Goal: Task Accomplishment & Management: Manage account settings

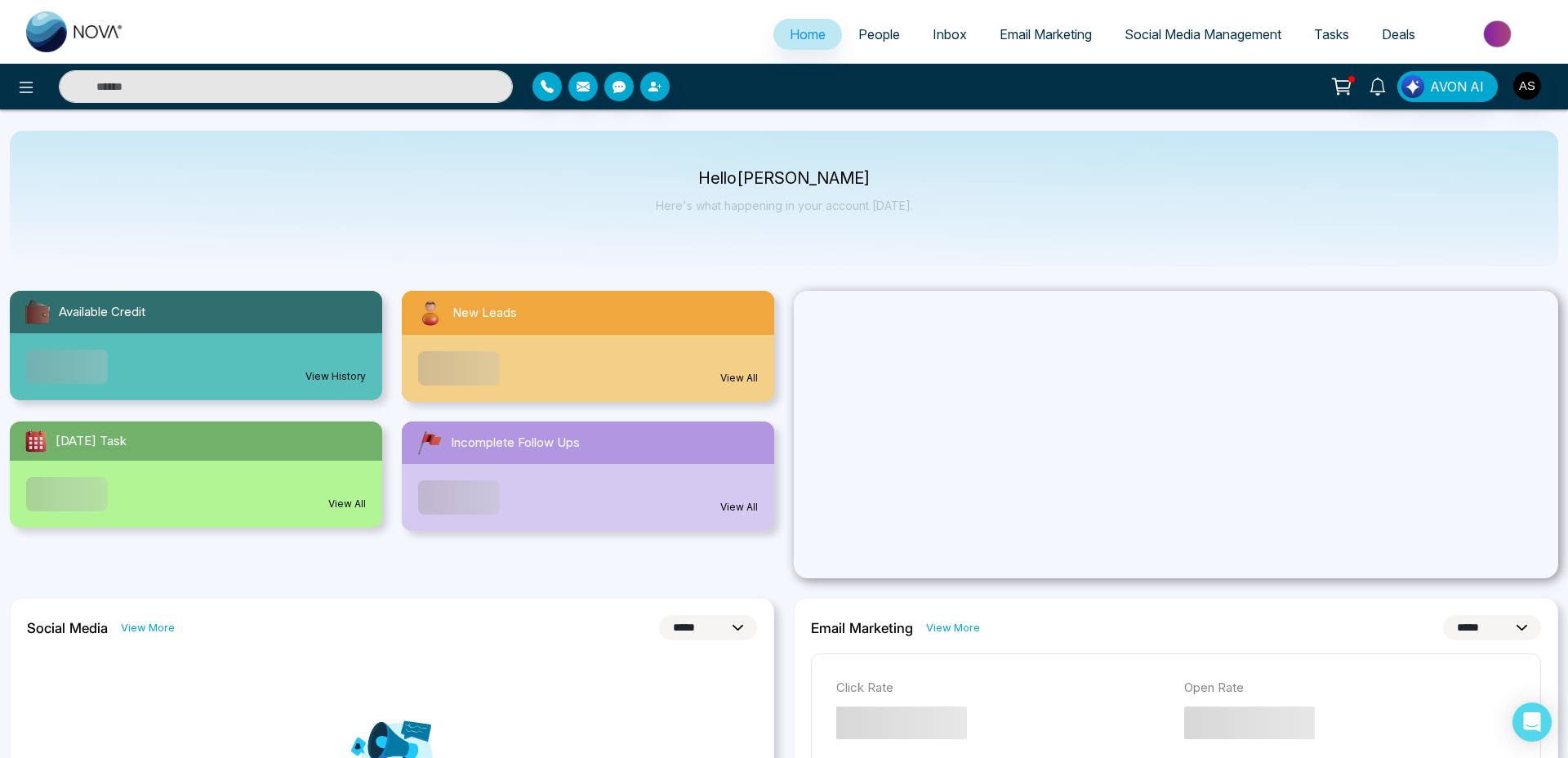
select select "*"
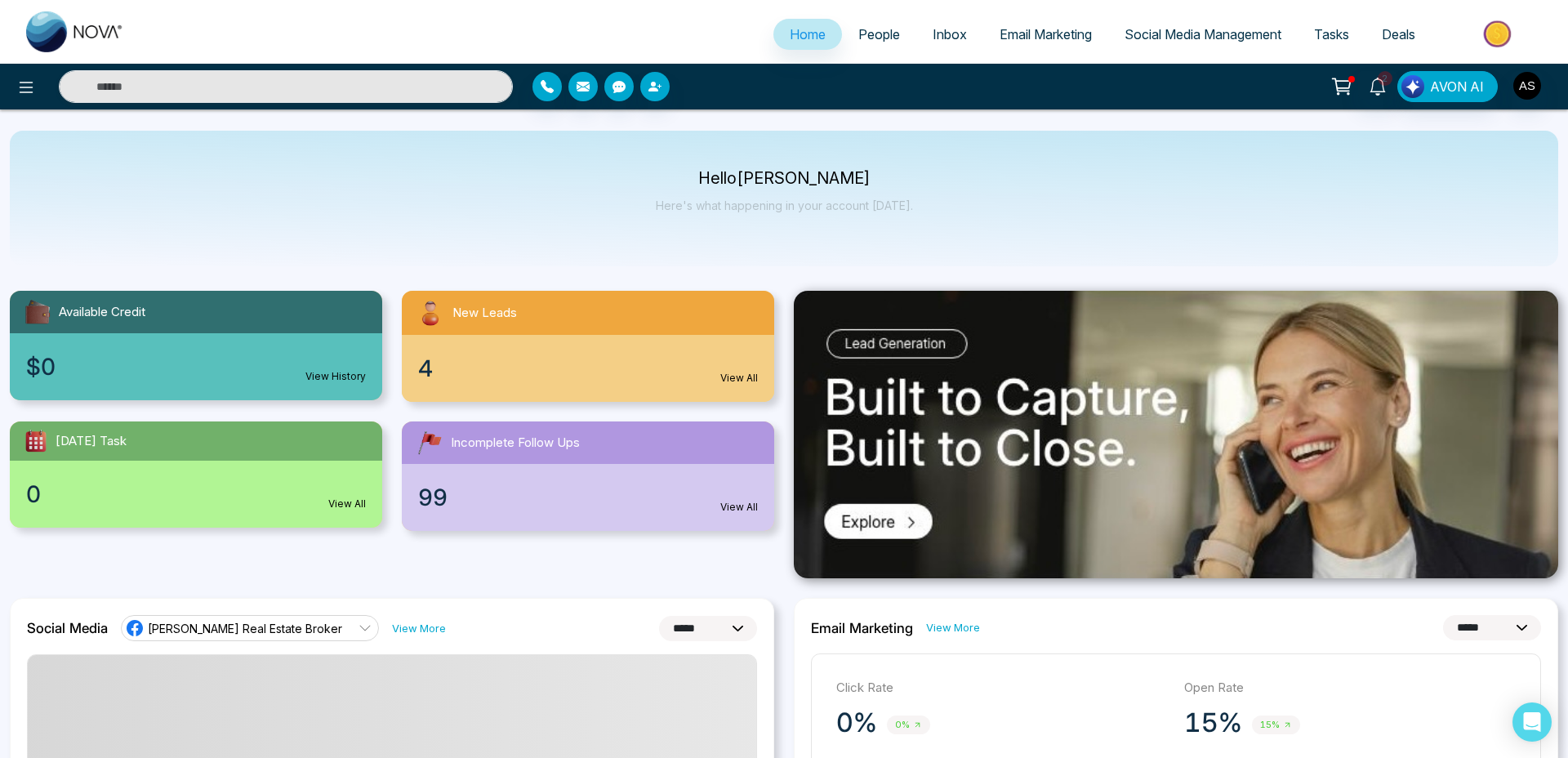
click at [873, 37] on span "People" at bounding box center [878, 34] width 42 height 16
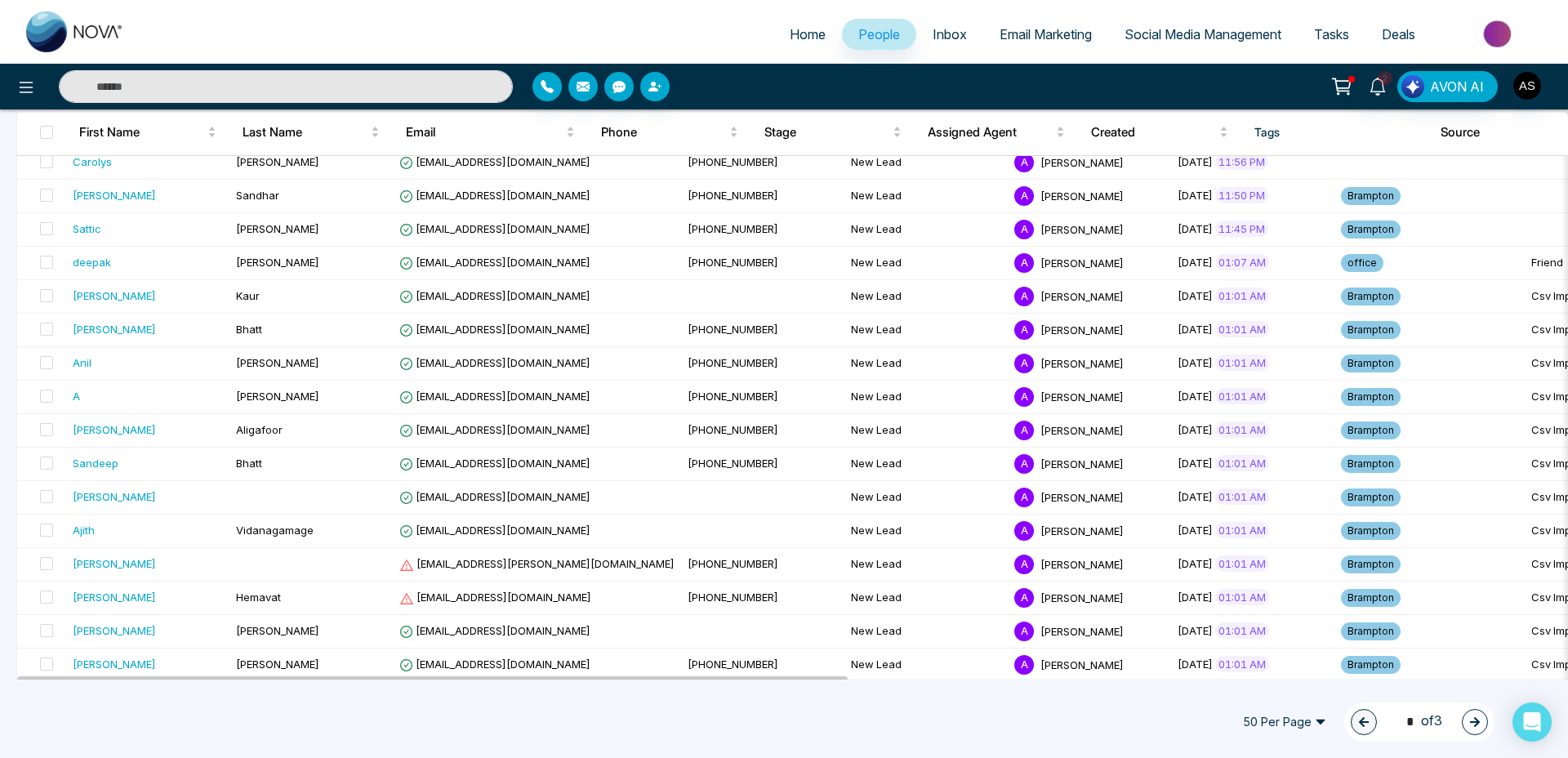
scroll to position [991, 0]
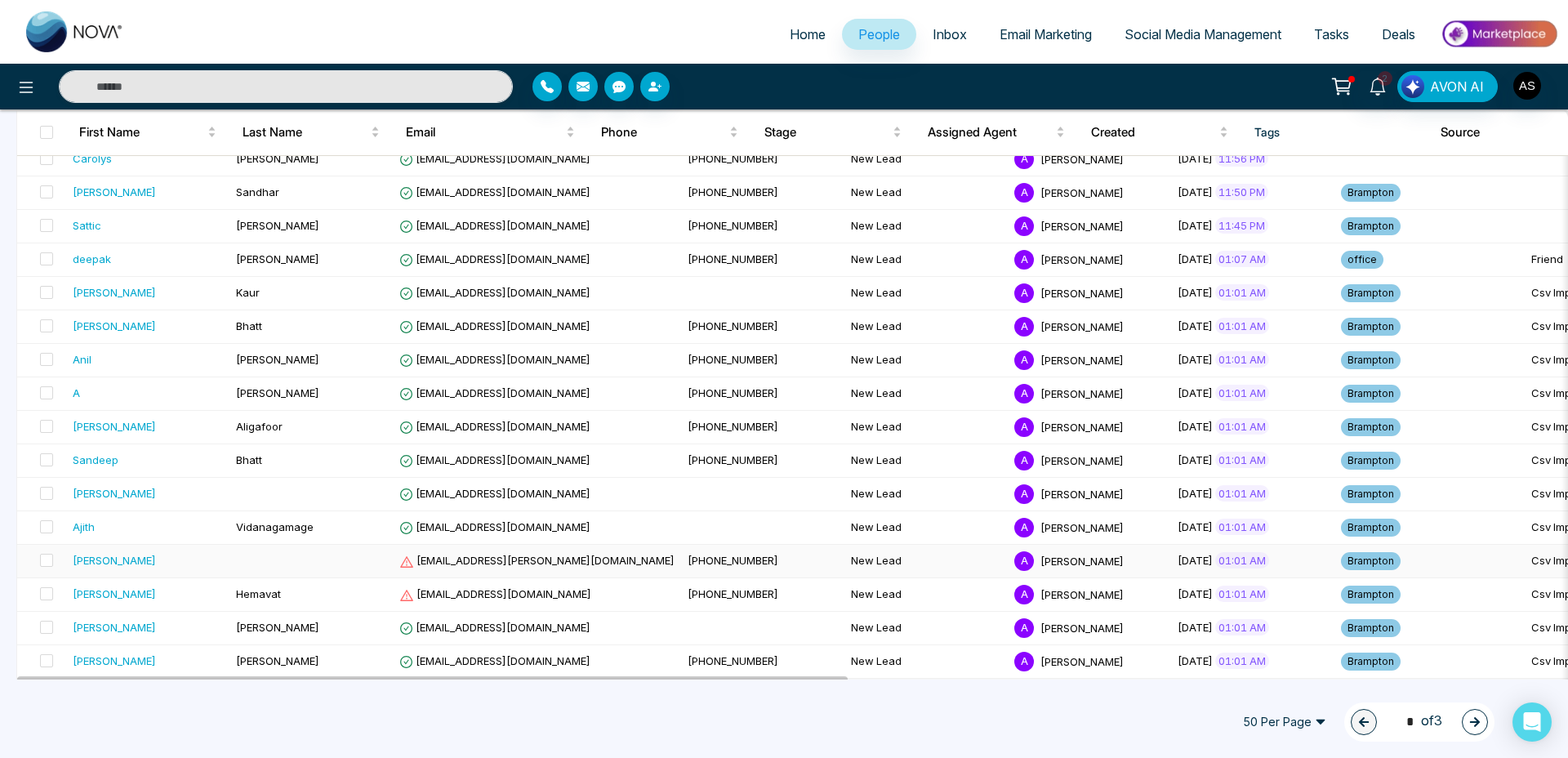
click at [533, 564] on span "[EMAIL_ADDRESS][PERSON_NAME][DOMAIN_NAME]" at bounding box center [537, 560] width 276 height 13
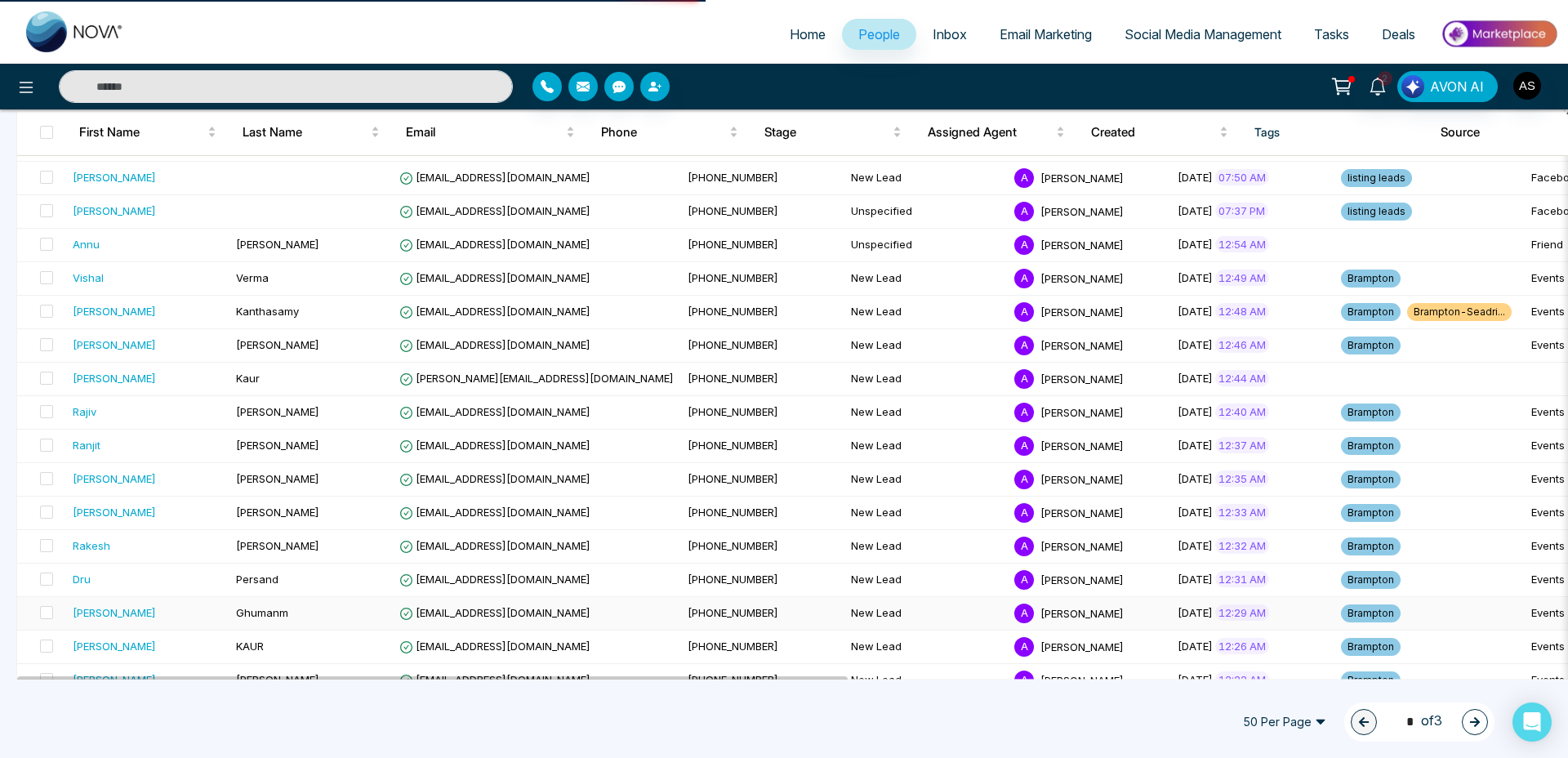
scroll to position [0, 0]
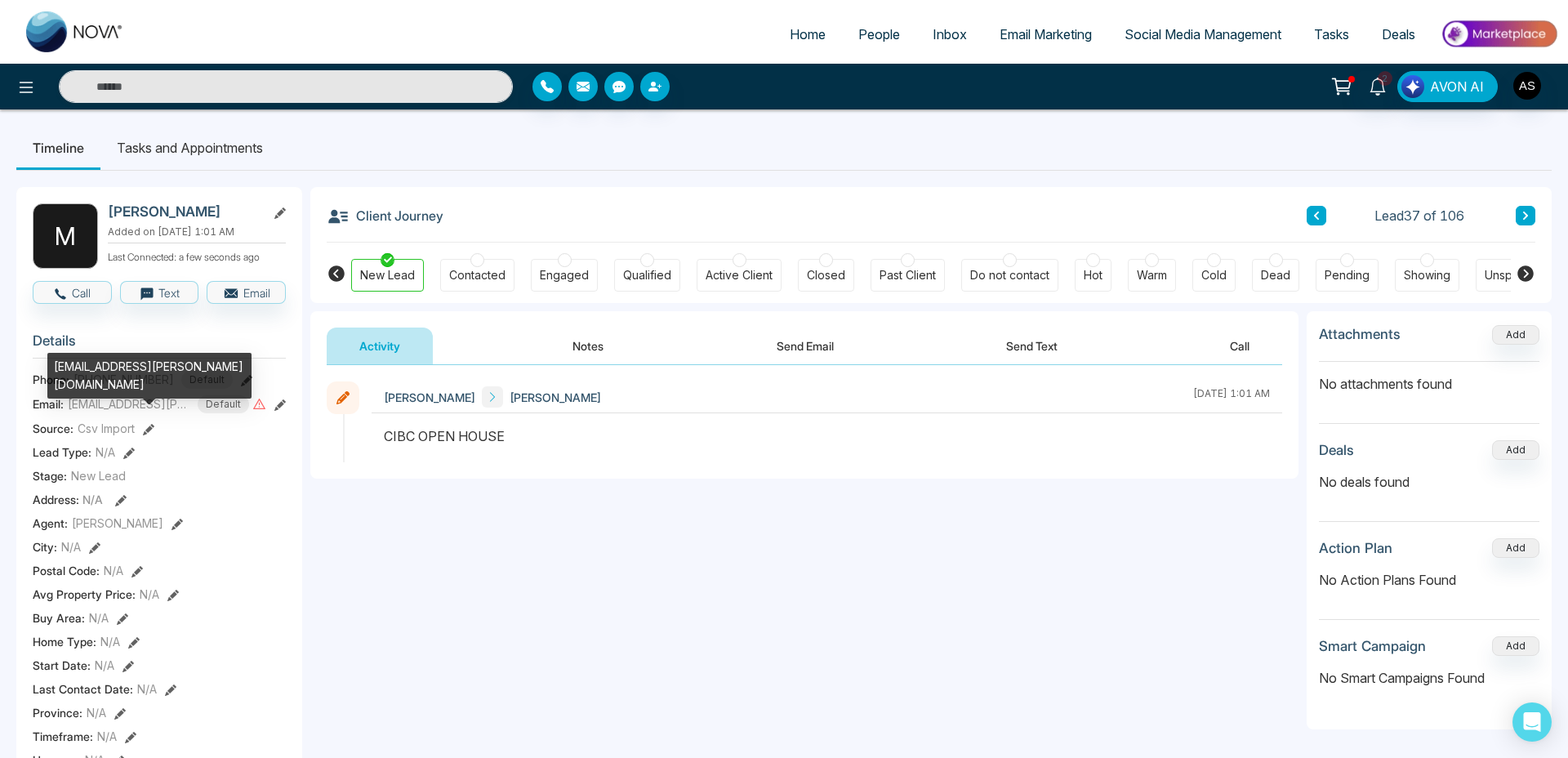
click at [108, 408] on span "[EMAIL_ADDRESS][PERSON_NAME][DOMAIN_NAME]" at bounding box center [129, 403] width 122 height 17
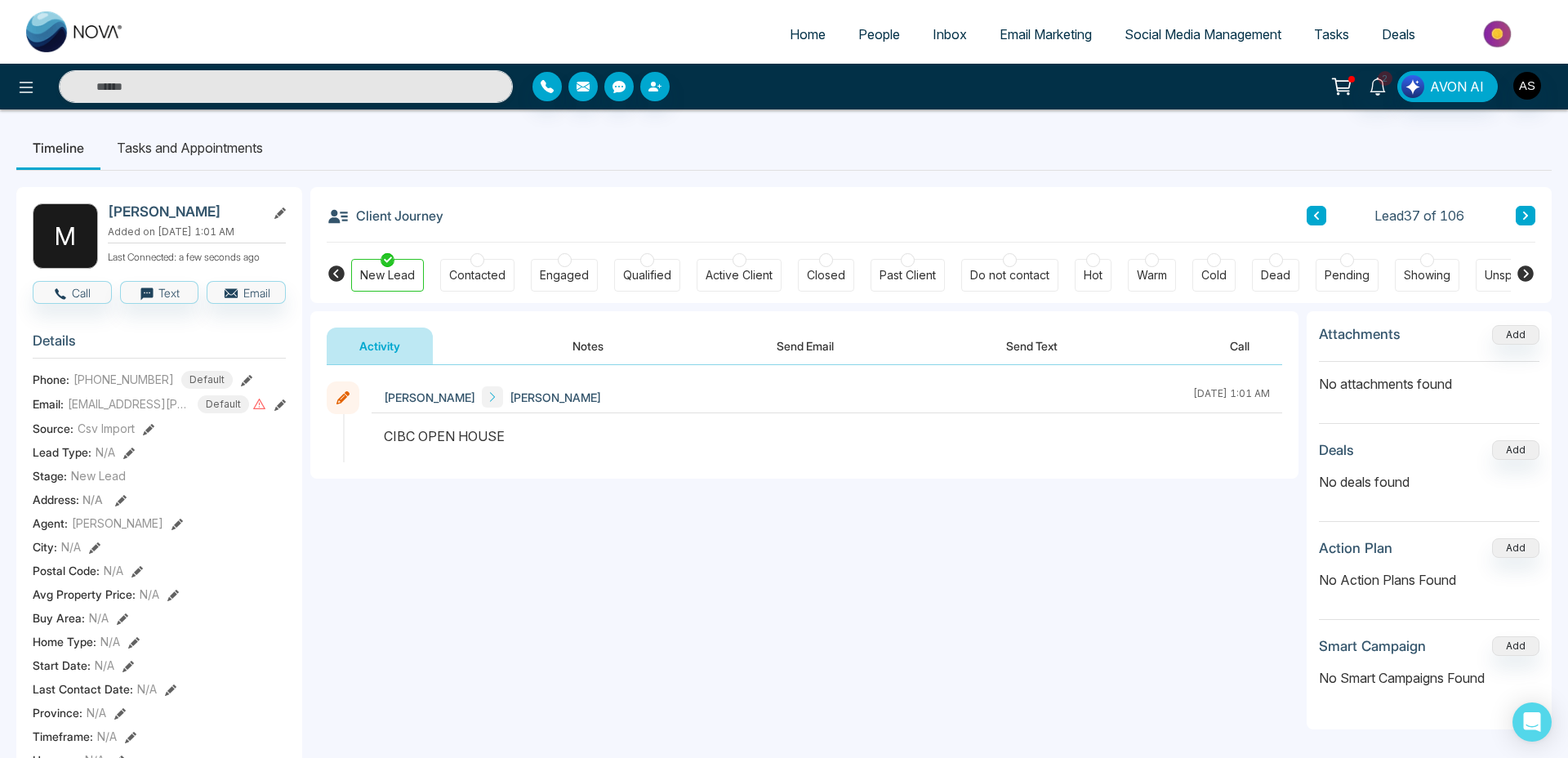
click at [278, 406] on icon at bounding box center [280, 405] width 12 height 12
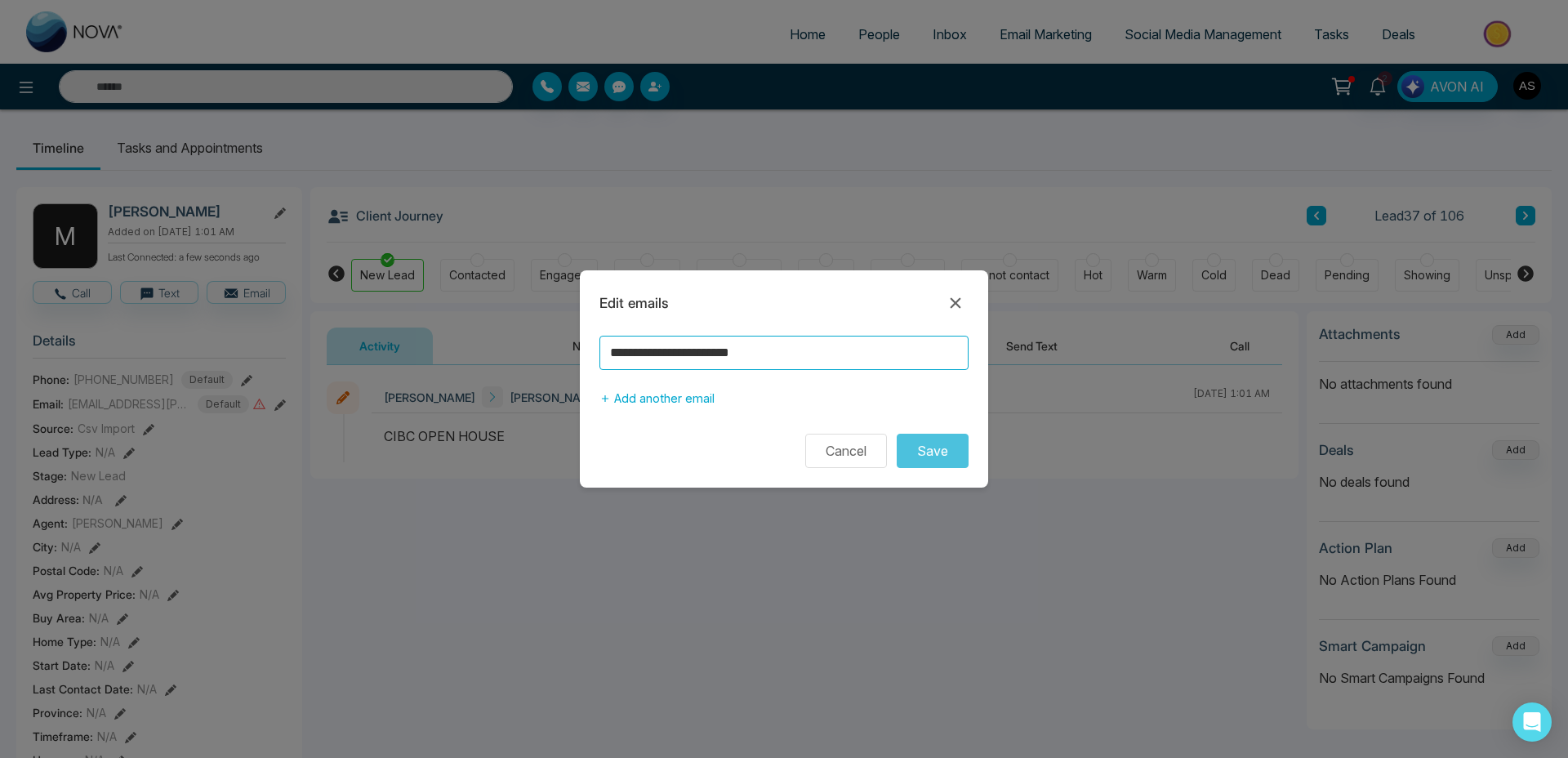
drag, startPoint x: 811, startPoint y: 355, endPoint x: 601, endPoint y: 345, distance: 210.2
click at [601, 345] on input "**********" at bounding box center [784, 353] width 369 height 35
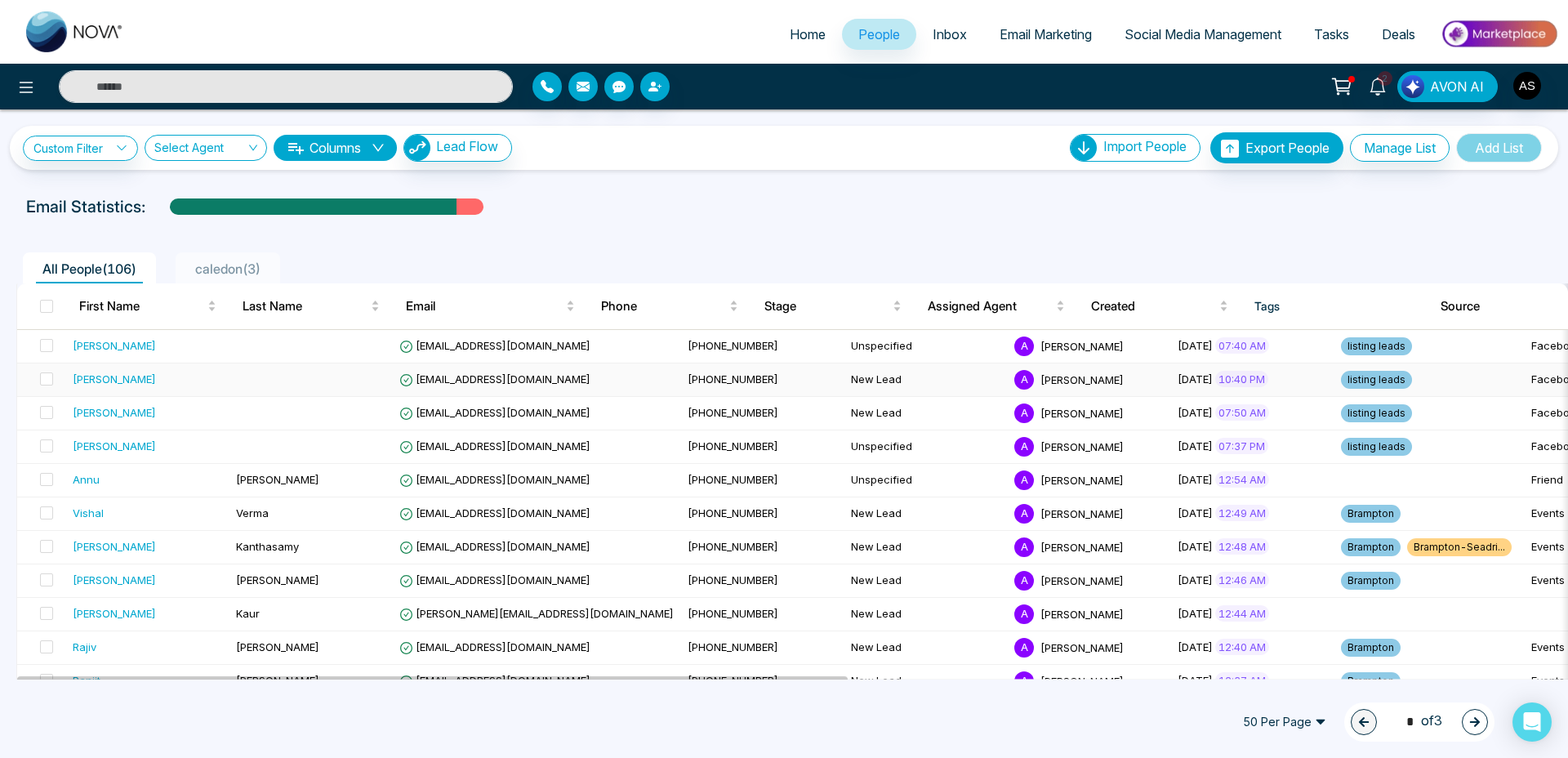
click at [473, 375] on span "[EMAIL_ADDRESS][DOMAIN_NAME]" at bounding box center [495, 379] width 191 height 13
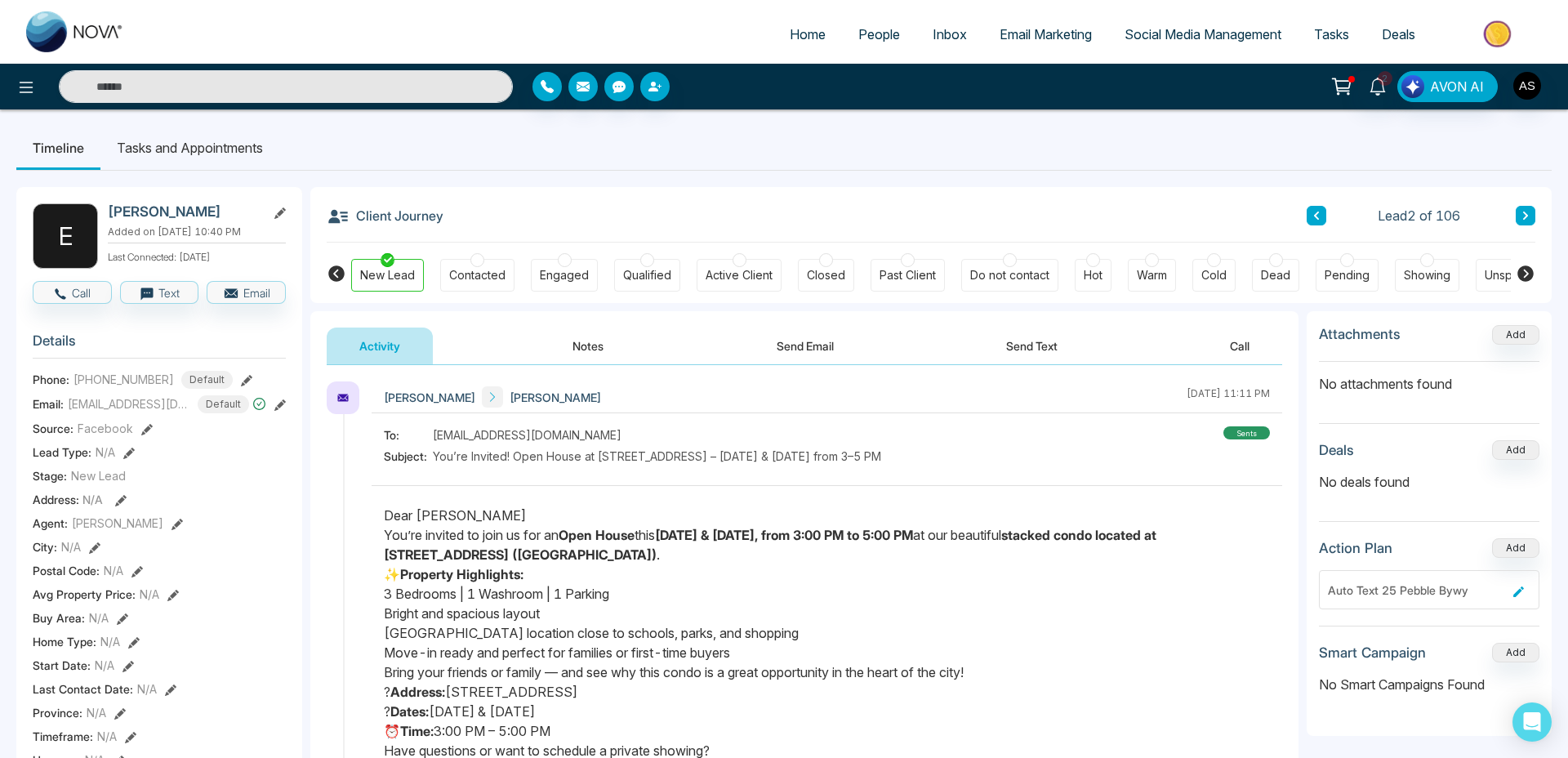
click at [275, 410] on icon at bounding box center [280, 405] width 12 height 12
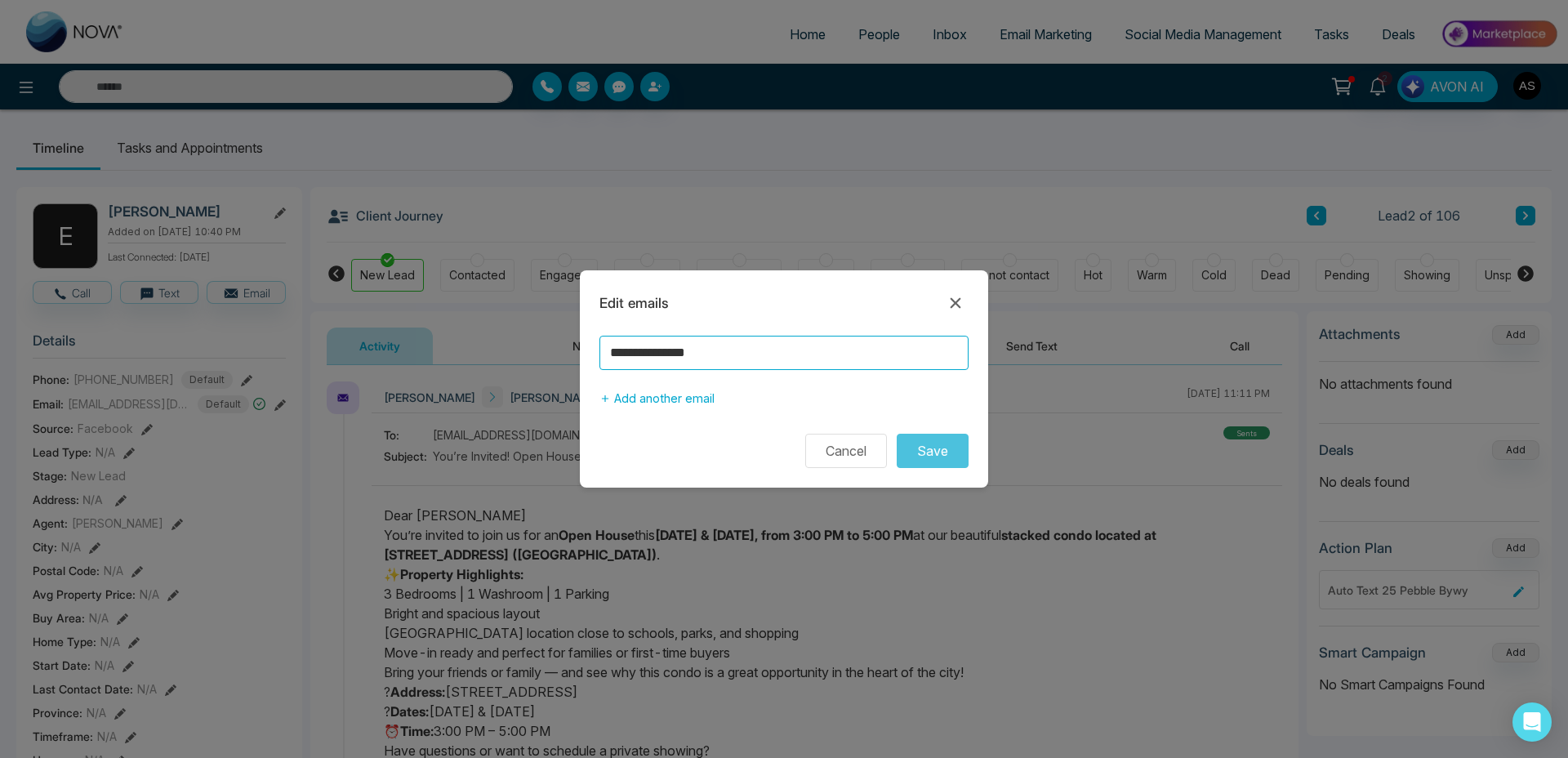
drag, startPoint x: 728, startPoint y: 346, endPoint x: 523, endPoint y: 317, distance: 207.0
click at [524, 317] on div "**********" at bounding box center [784, 379] width 1568 height 758
click at [956, 307] on icon at bounding box center [956, 303] width 20 height 20
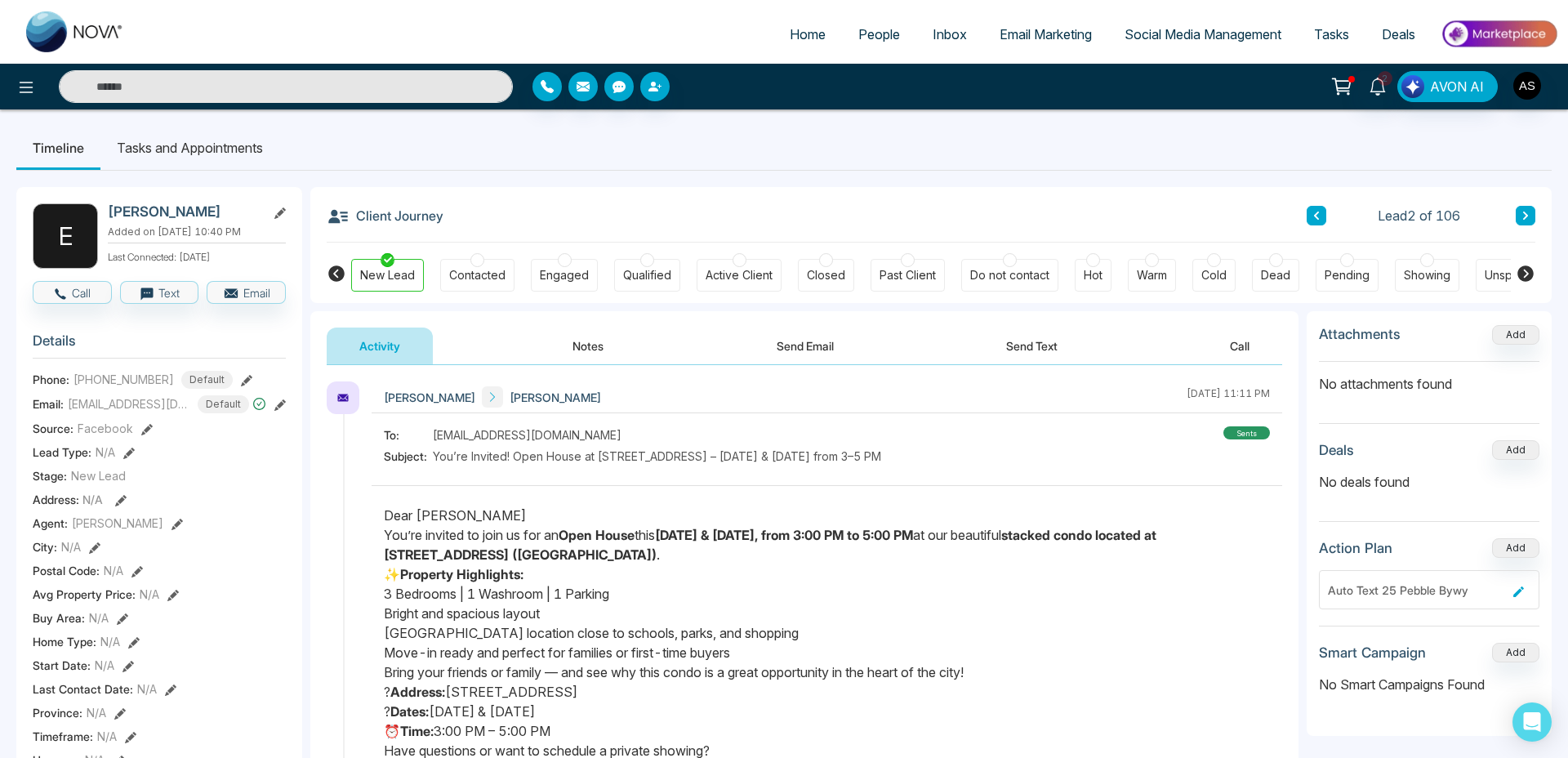
click at [143, 93] on input "text" at bounding box center [285, 86] width 454 height 33
type input "****"
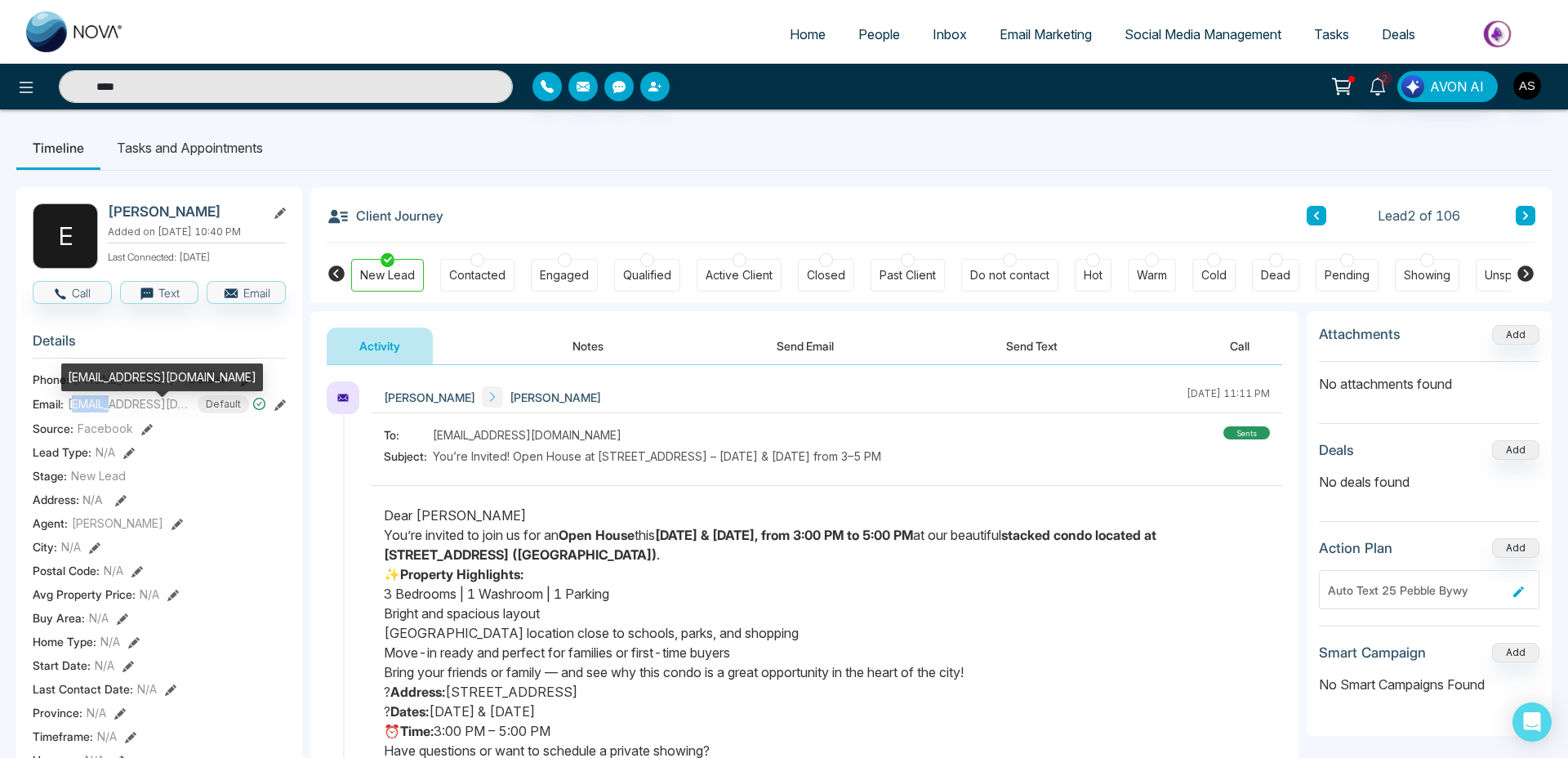
drag, startPoint x: 72, startPoint y: 416, endPoint x: 110, endPoint y: 421, distance: 38.3
click at [110, 412] on span "[EMAIL_ADDRESS][DOMAIN_NAME]" at bounding box center [129, 403] width 122 height 17
type input "****"
drag, startPoint x: 153, startPoint y: 415, endPoint x: 69, endPoint y: 416, distance: 84.0
click at [69, 413] on div "[EMAIL_ADDRESS][DOMAIN_NAME] Default" at bounding box center [167, 404] width 199 height 18
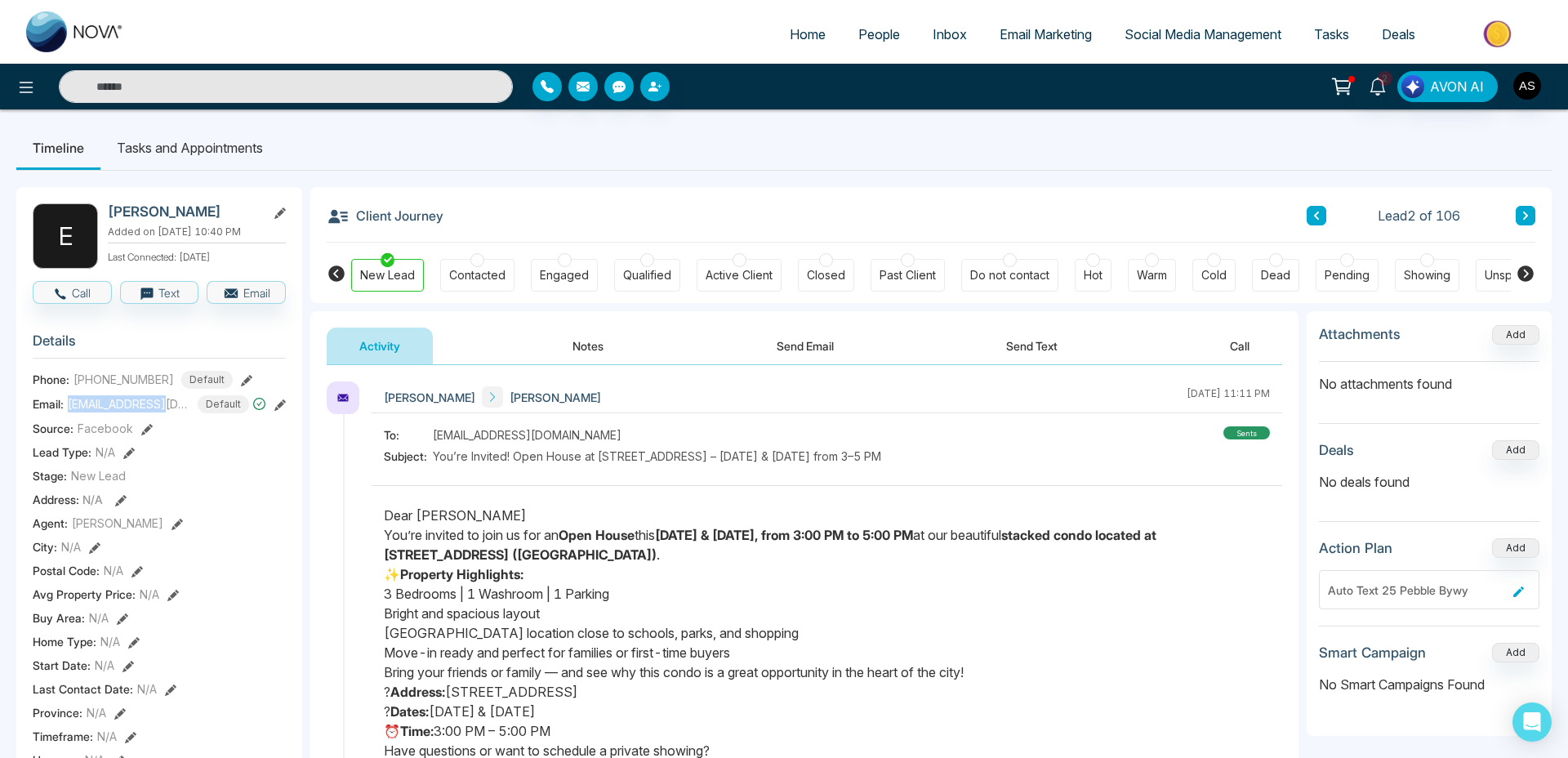
copy span "[EMAIL_ADDRESS][DOMAIN_NAME]"
type input "****"
click at [859, 35] on span "People" at bounding box center [878, 34] width 42 height 16
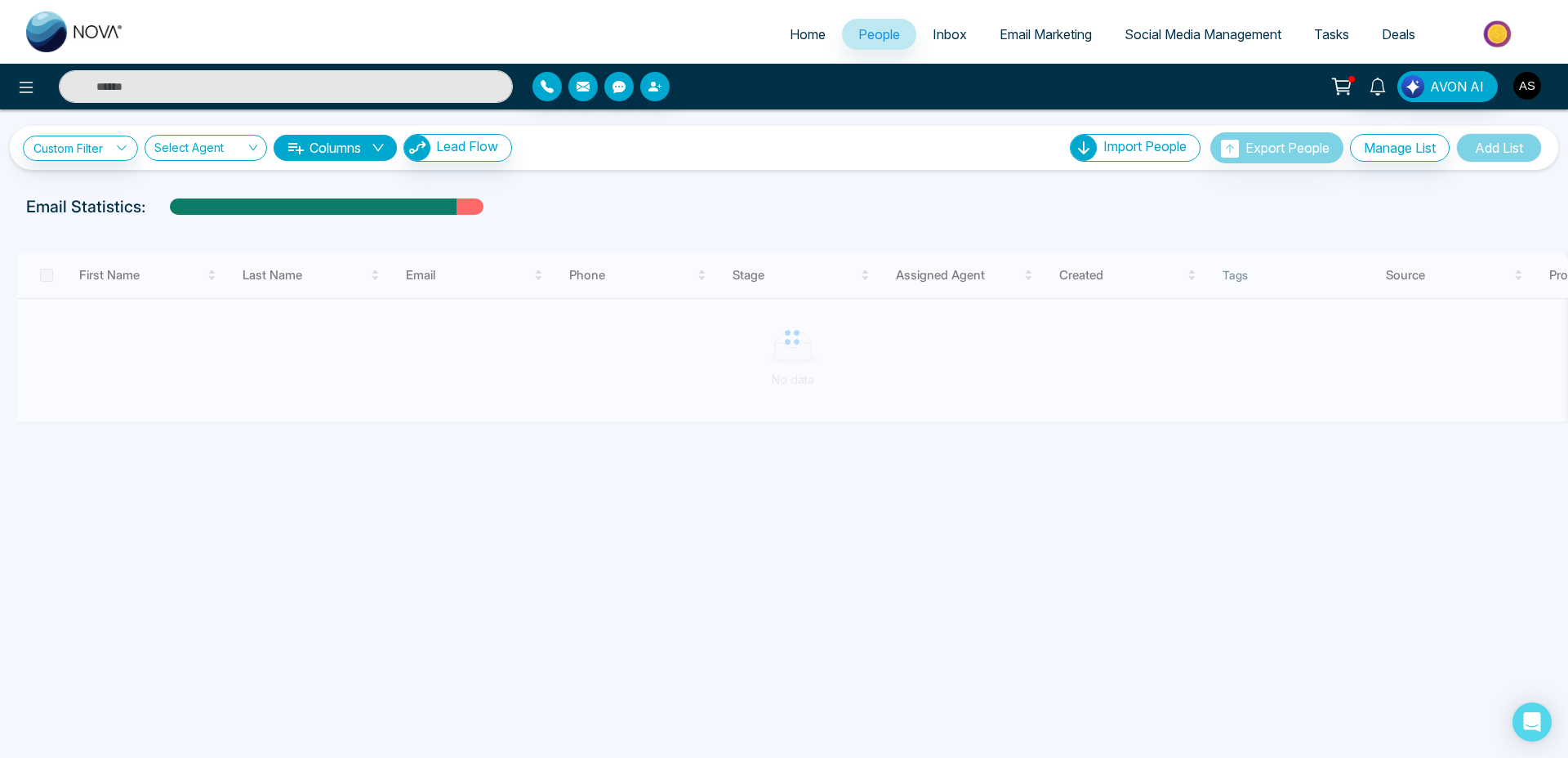
click at [1528, 91] on img "button" at bounding box center [1526, 85] width 27 height 27
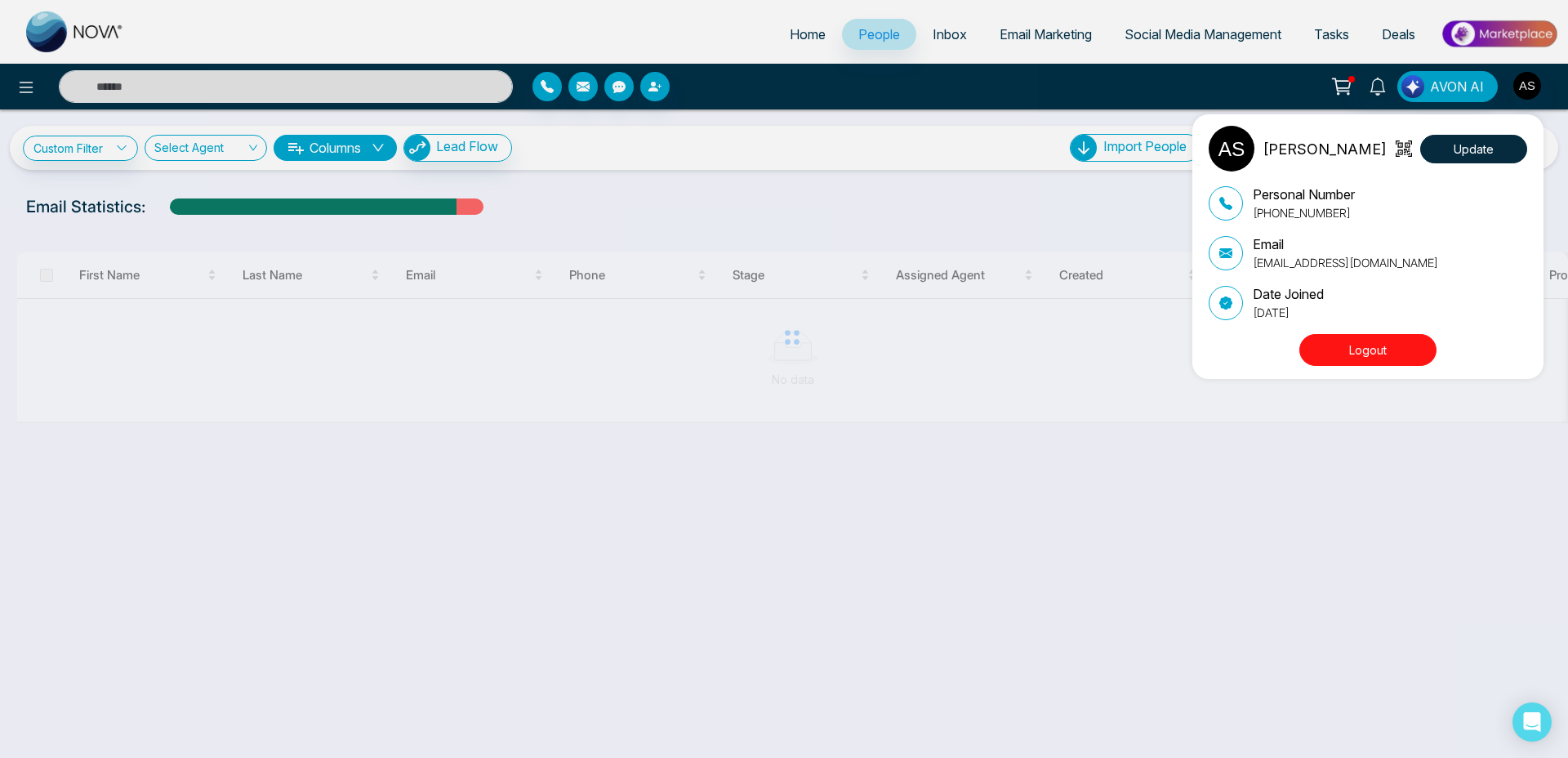
click at [1371, 353] on button "Logout" at bounding box center [1368, 350] width 137 height 32
